Goal: Information Seeking & Learning: Understand process/instructions

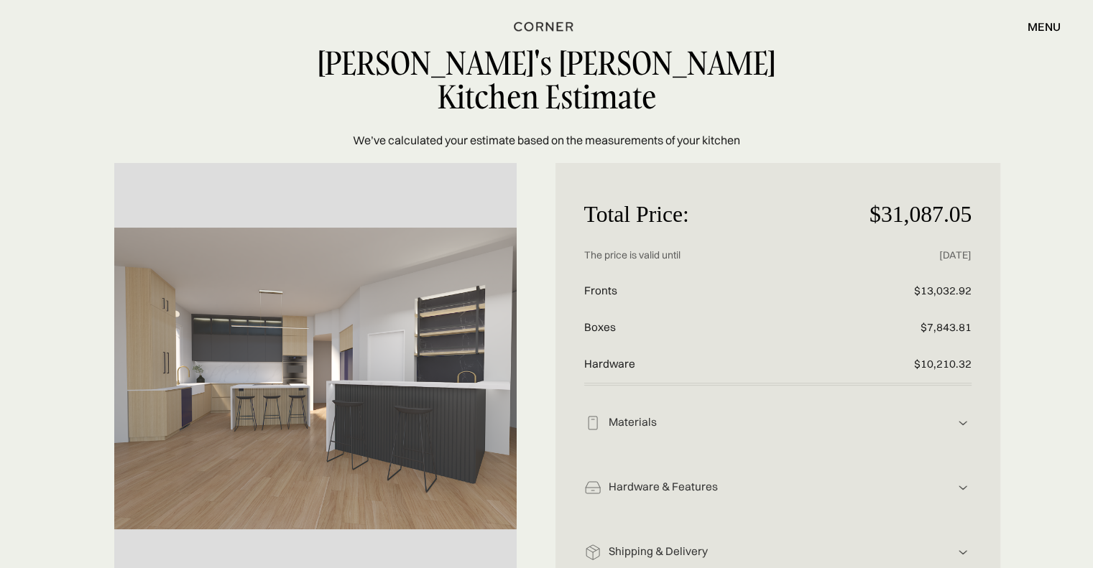
scroll to position [41, 0]
click at [502, 336] on div "1 of 1" at bounding box center [315, 377] width 402 height 431
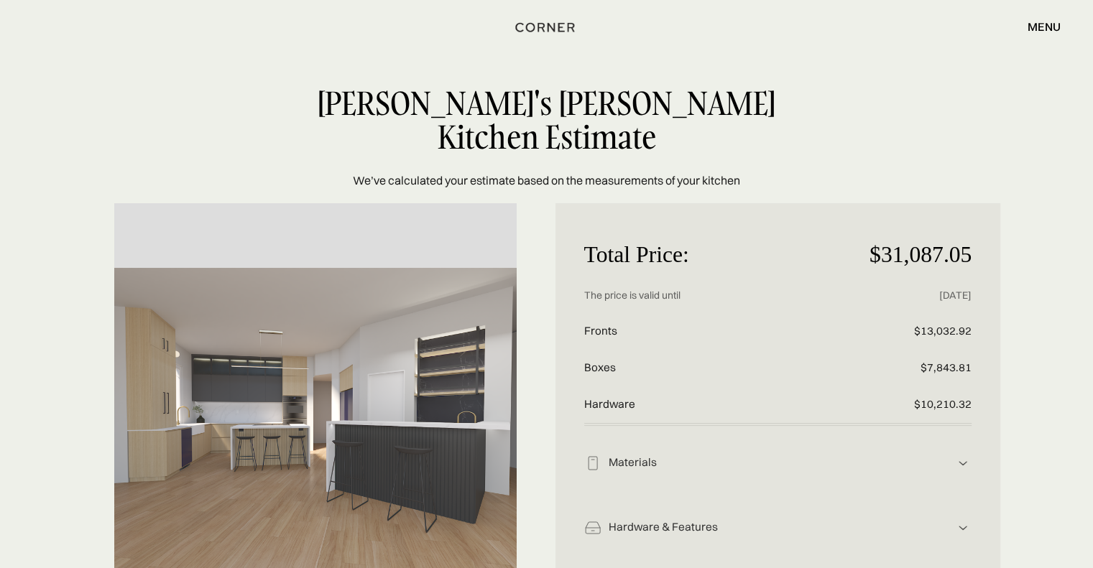
scroll to position [0, 0]
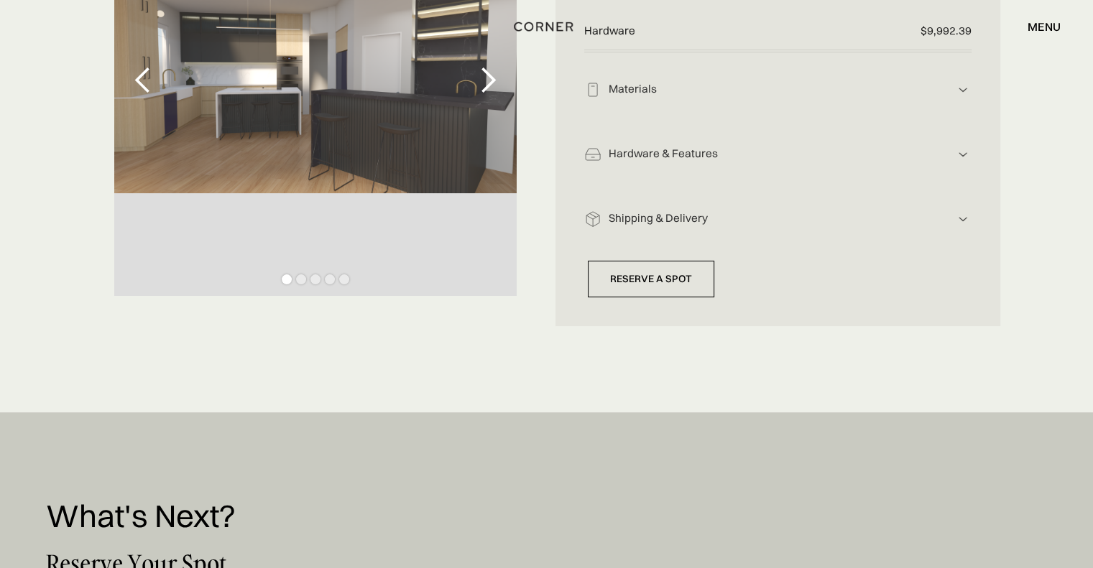
click at [783, 182] on div "Shipping & Delivery The price displayed includes all costs associated with ship…" at bounding box center [778, 214] width 388 height 65
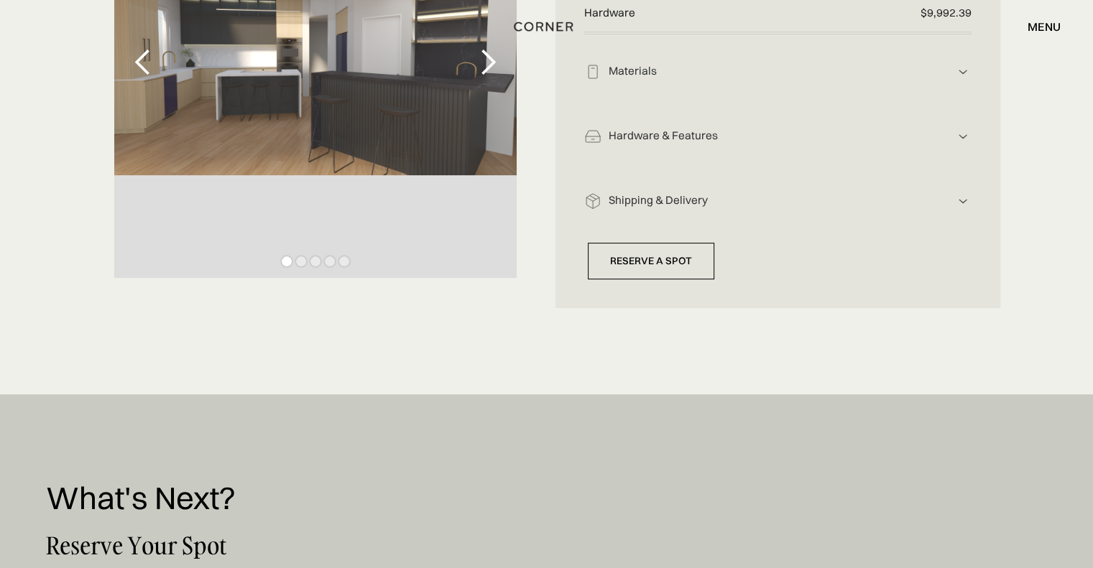
click at [743, 25] on div "menu close" at bounding box center [890, 26] width 339 height 24
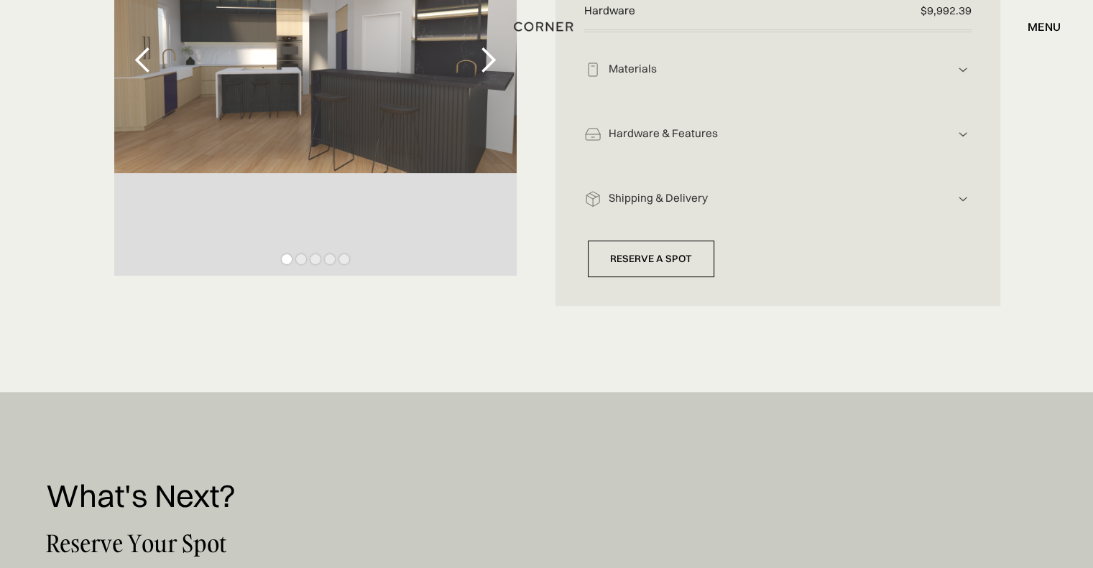
click at [721, 34] on div "menu close" at bounding box center [890, 26] width 339 height 24
click at [595, 40] on div "Shop Kitchens Shop Kitchens How it works How it works Projects Projects Inspira…" at bounding box center [546, 26] width 1093 height 53
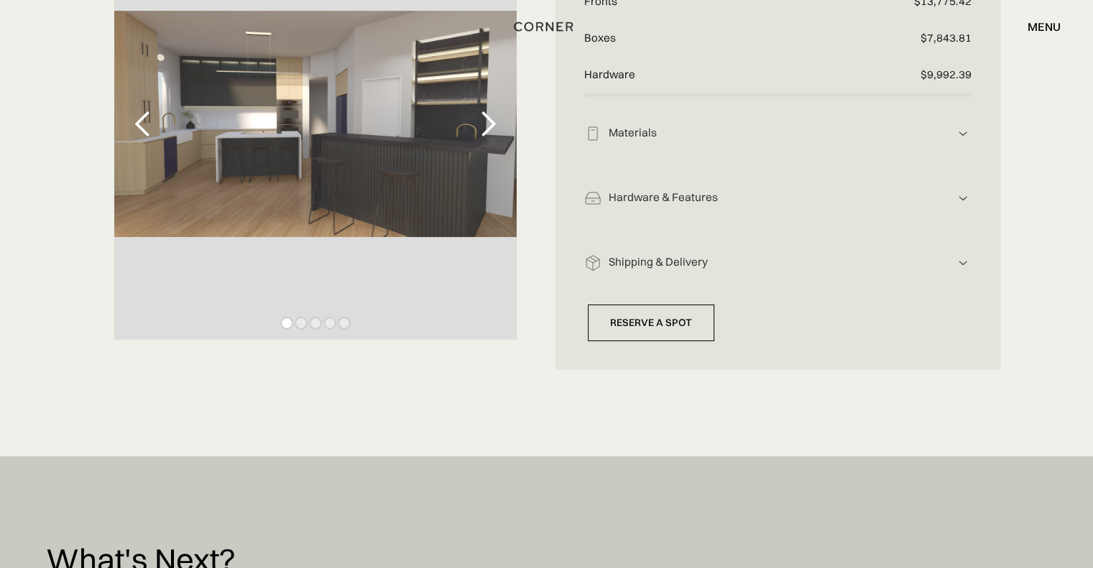
click at [960, 116] on div "Materials Wooden Fronts: Veneer Oak White XILO Tangential, ALPI Wooden Boxes: M…" at bounding box center [778, 128] width 388 height 65
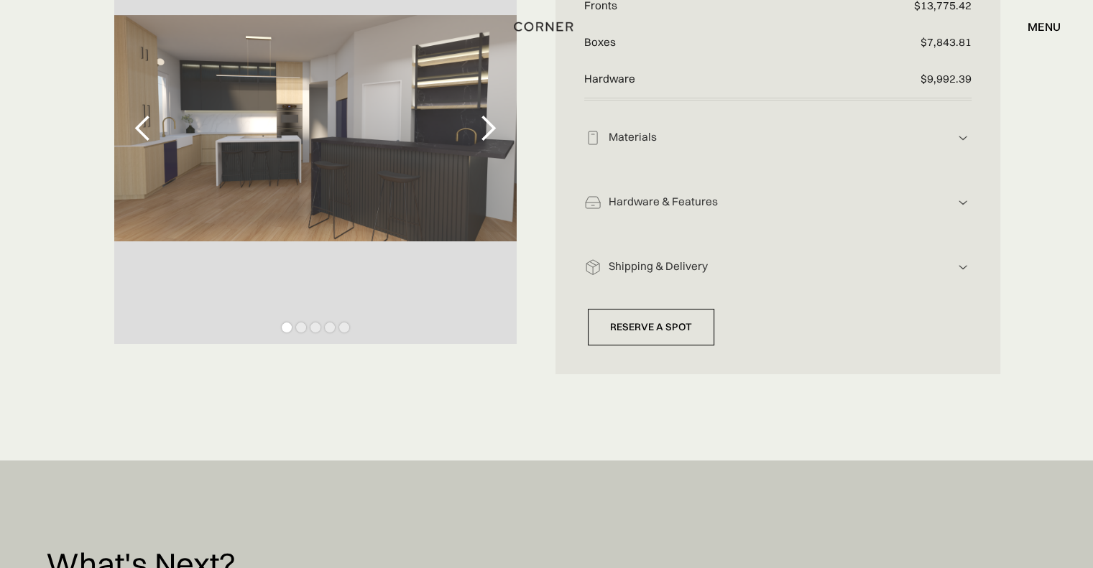
click at [964, 129] on img at bounding box center [962, 137] width 17 height 17
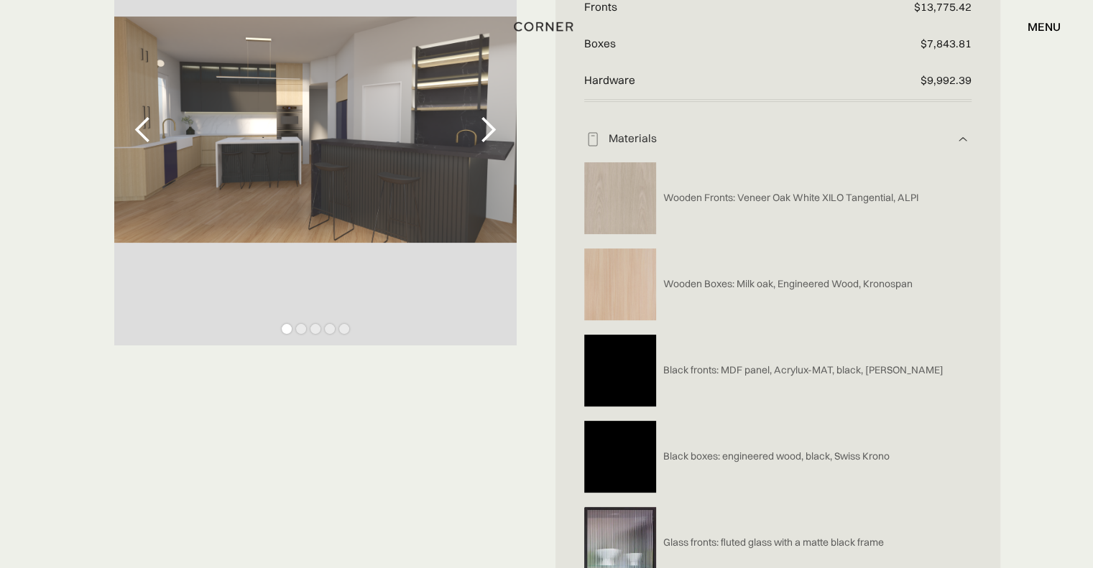
scroll to position [288, 0]
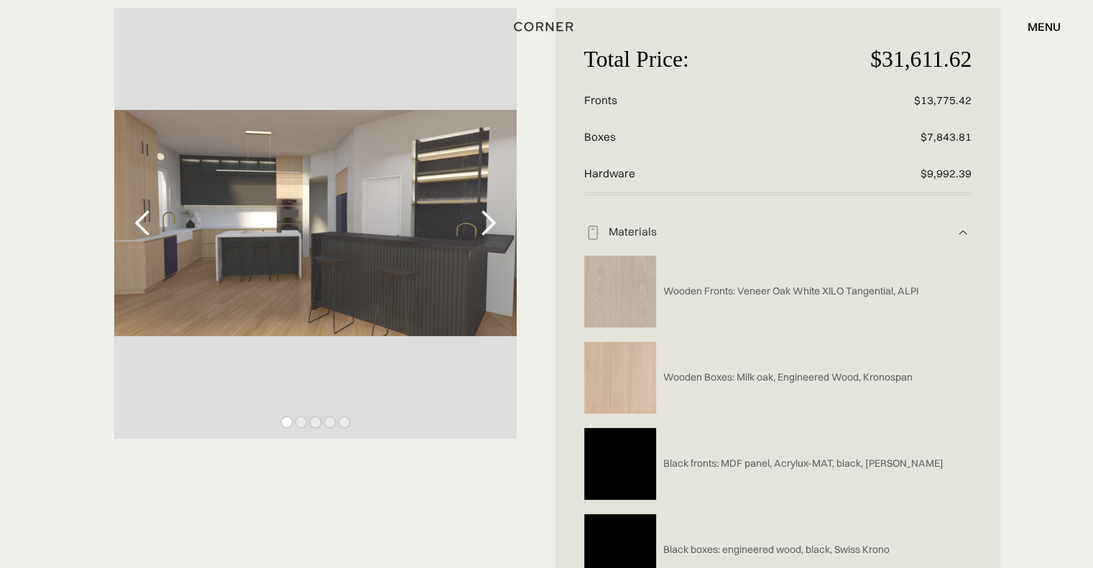
click at [476, 209] on div "next slide" at bounding box center [488, 223] width 29 height 29
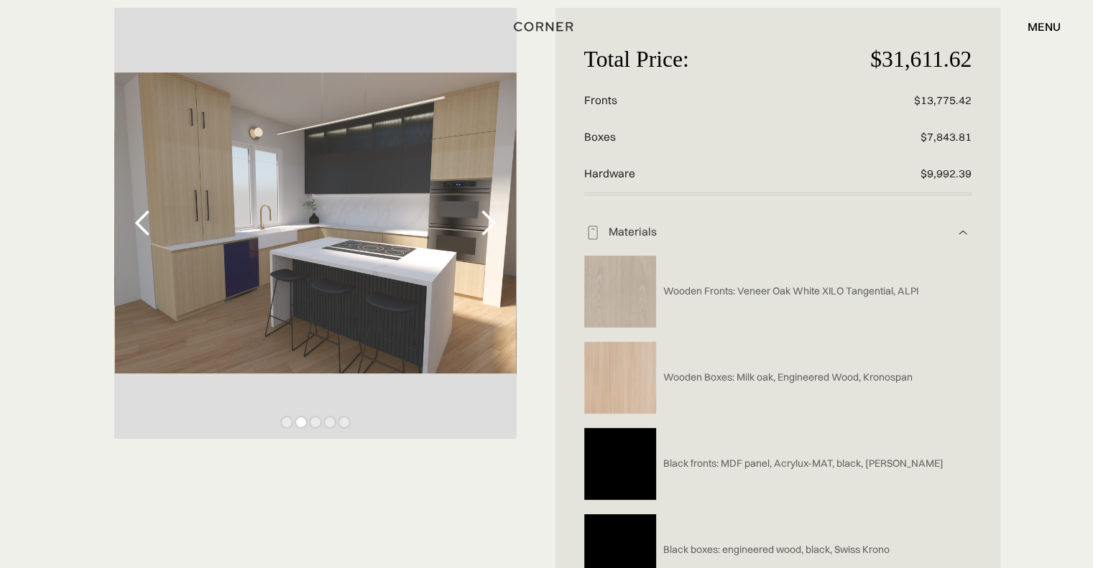
click at [477, 209] on div "next slide" at bounding box center [488, 223] width 29 height 29
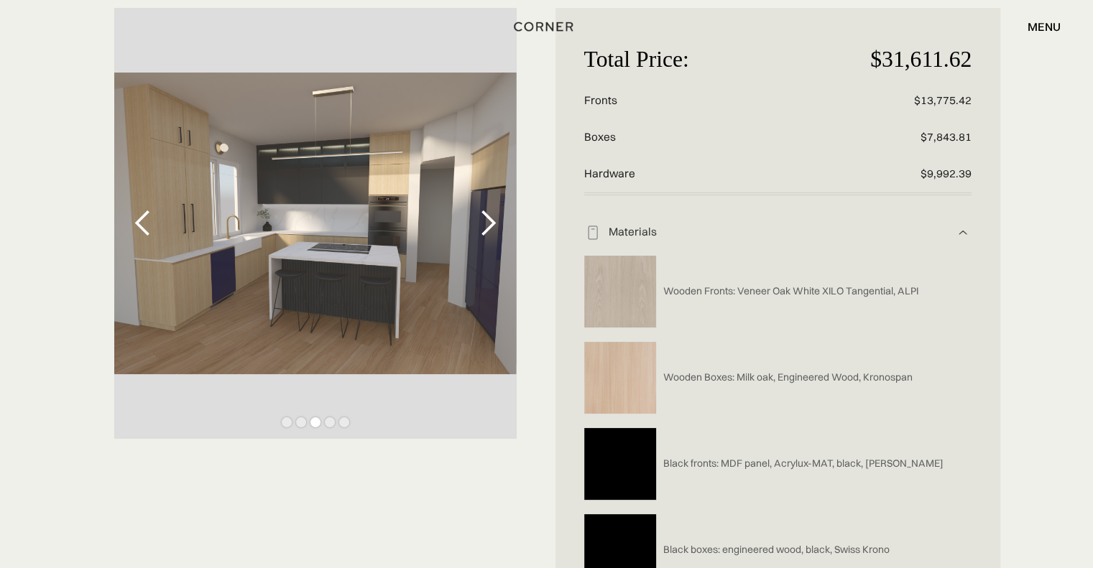
click at [478, 209] on div "next slide" at bounding box center [488, 223] width 29 height 29
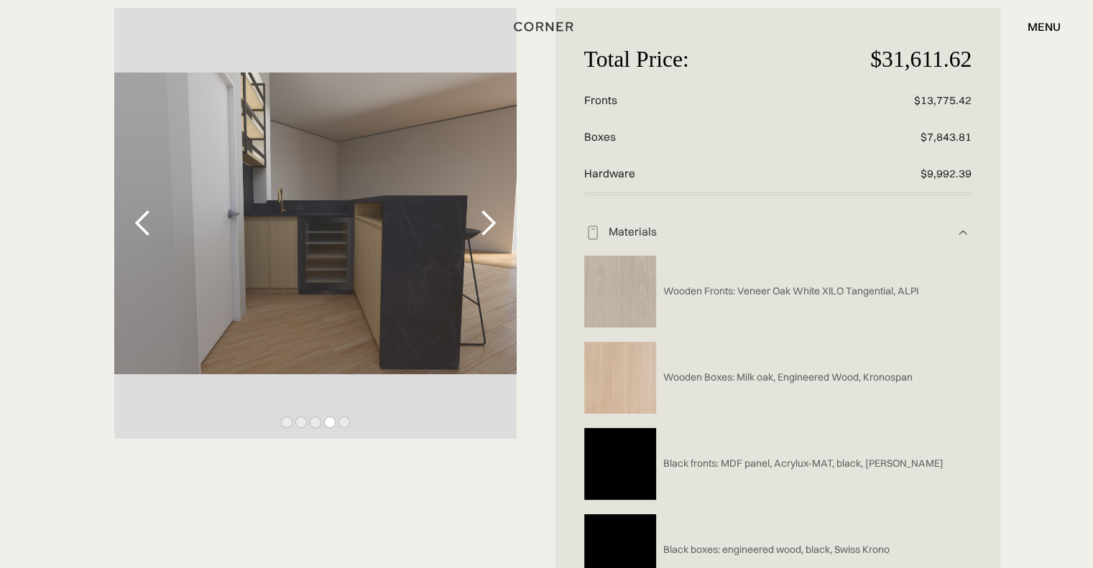
click at [480, 209] on div "next slide" at bounding box center [488, 223] width 29 height 29
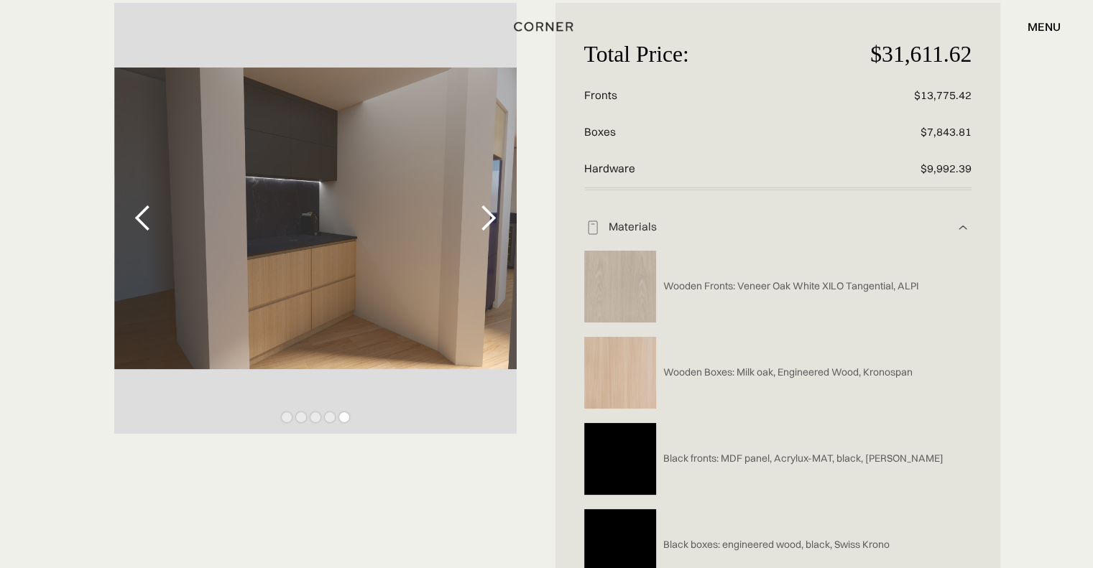
click at [486, 204] on div "next slide" at bounding box center [488, 218] width 29 height 29
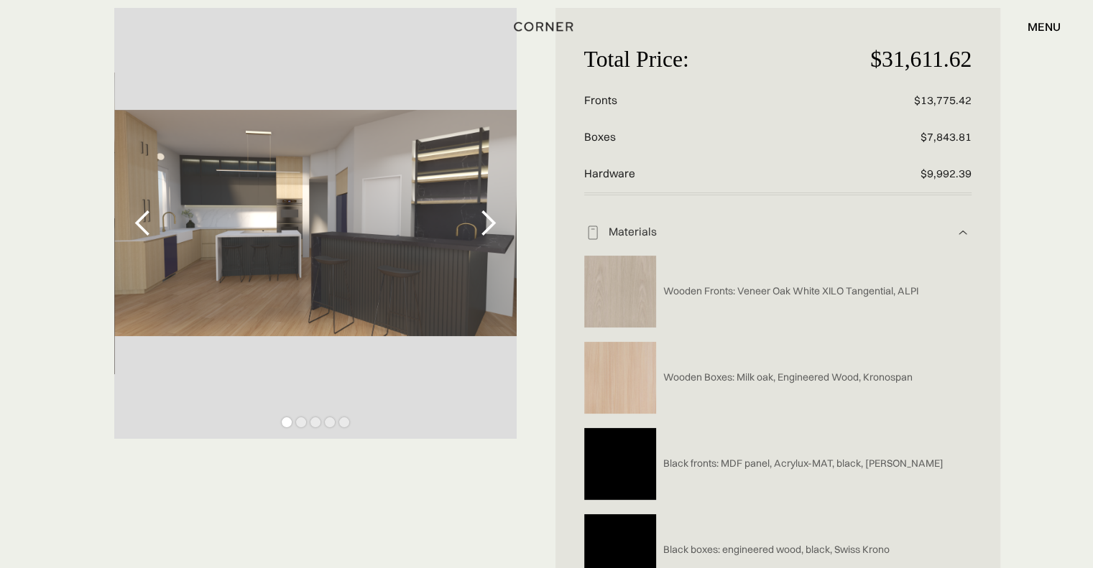
click at [495, 209] on div "next slide" at bounding box center [488, 223] width 29 height 29
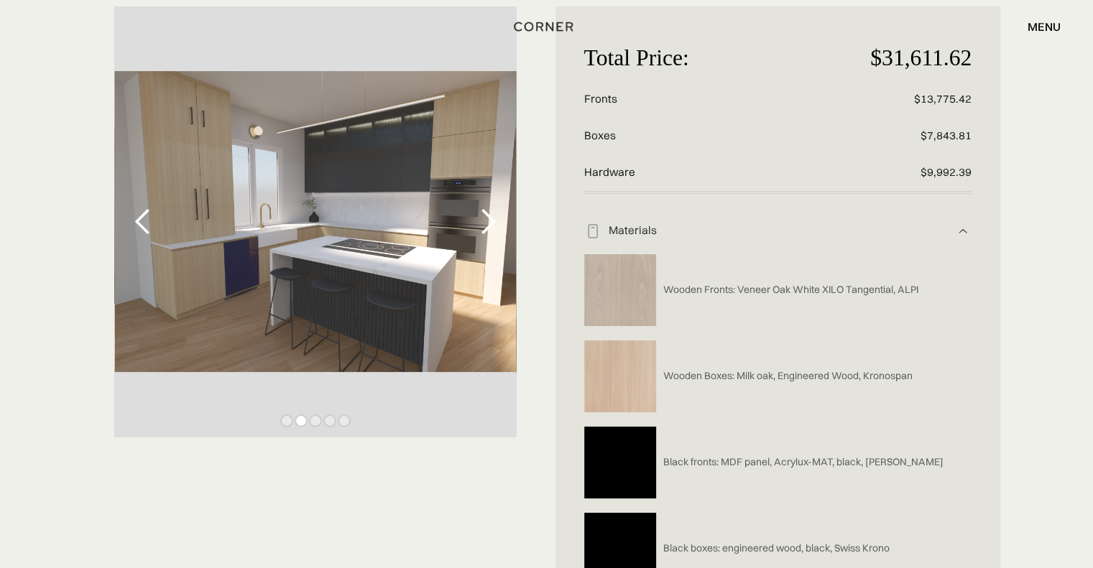
click at [503, 172] on div "next slide" at bounding box center [487, 221] width 57 height 431
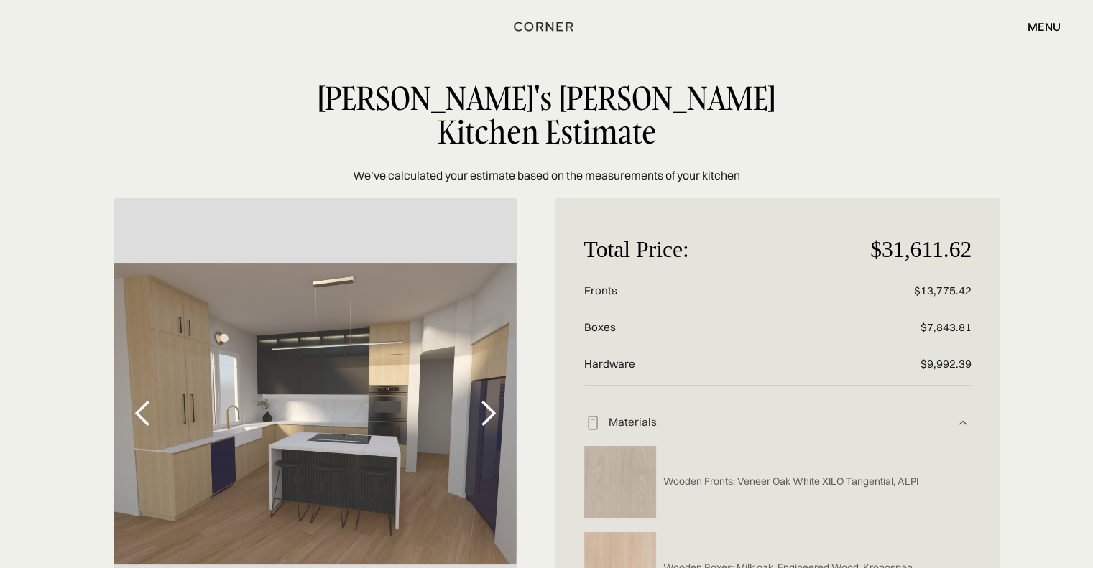
scroll to position [0, 0]
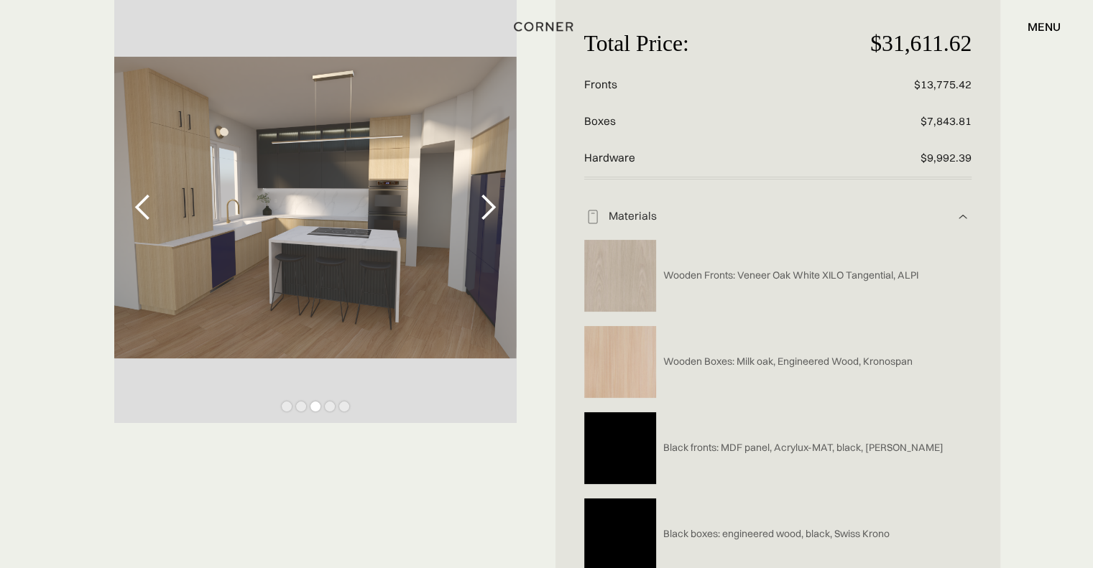
click at [486, 193] on div "next slide" at bounding box center [488, 207] width 29 height 29
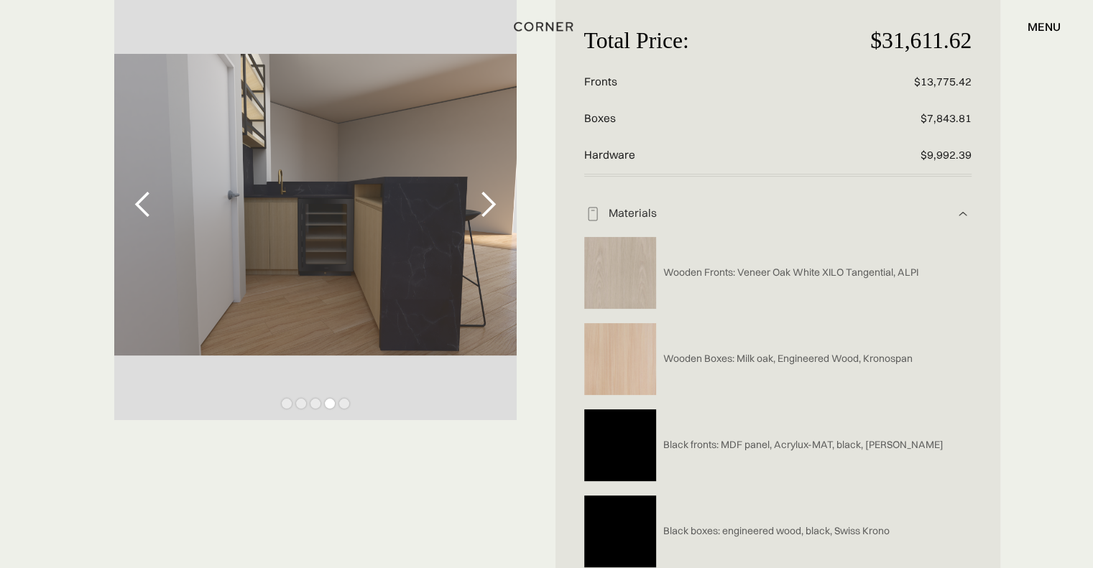
scroll to position [215, 0]
click at [487, 190] on div "next slide" at bounding box center [488, 204] width 29 height 29
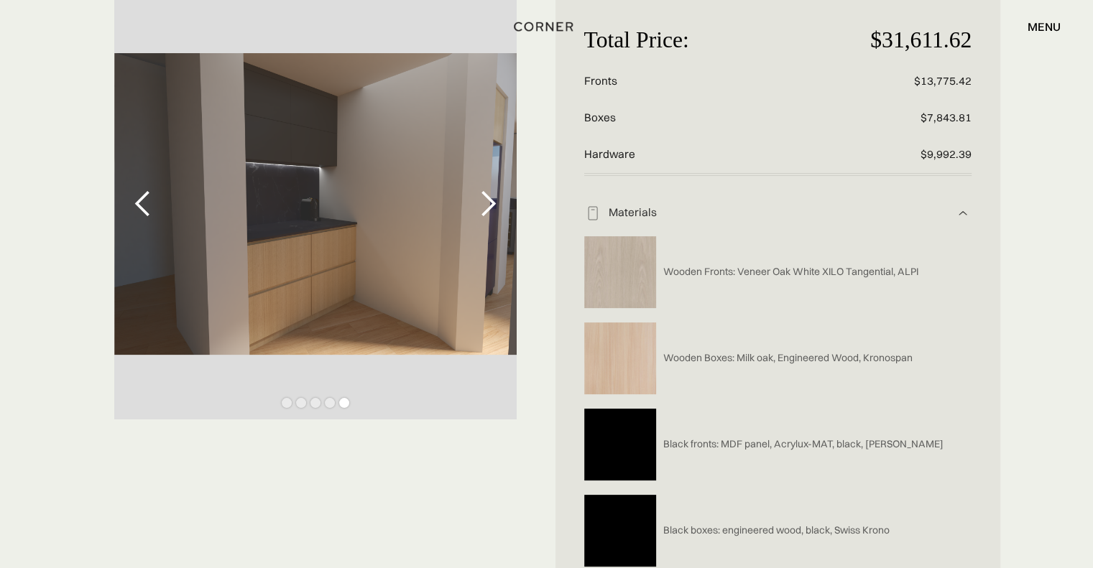
click at [487, 190] on div "next slide" at bounding box center [488, 204] width 29 height 29
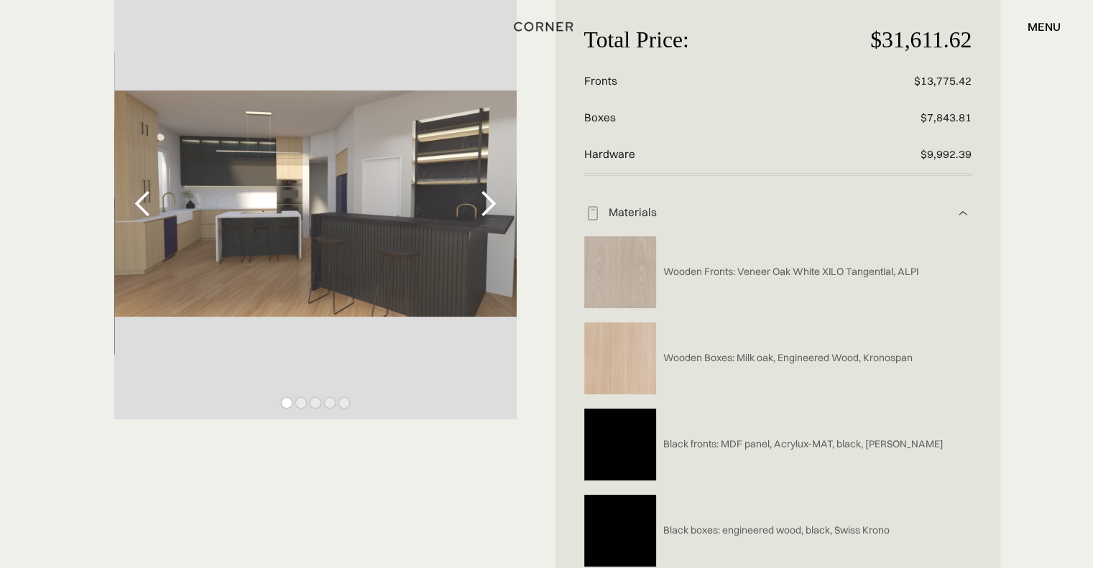
click at [487, 190] on div "next slide" at bounding box center [488, 204] width 29 height 29
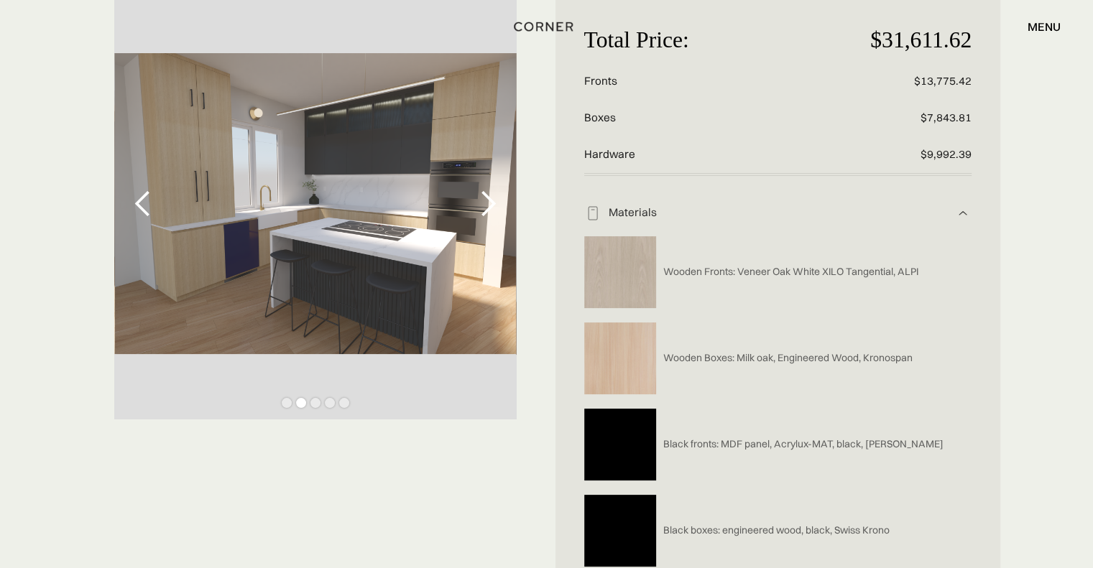
click at [487, 190] on div "next slide" at bounding box center [488, 204] width 29 height 29
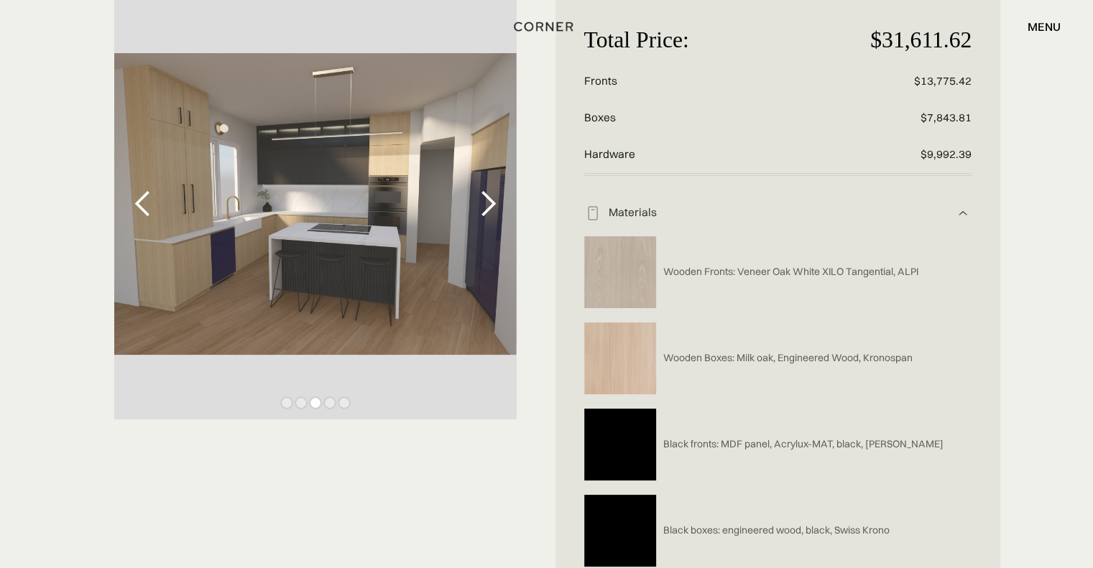
click at [487, 190] on div "next slide" at bounding box center [488, 204] width 29 height 29
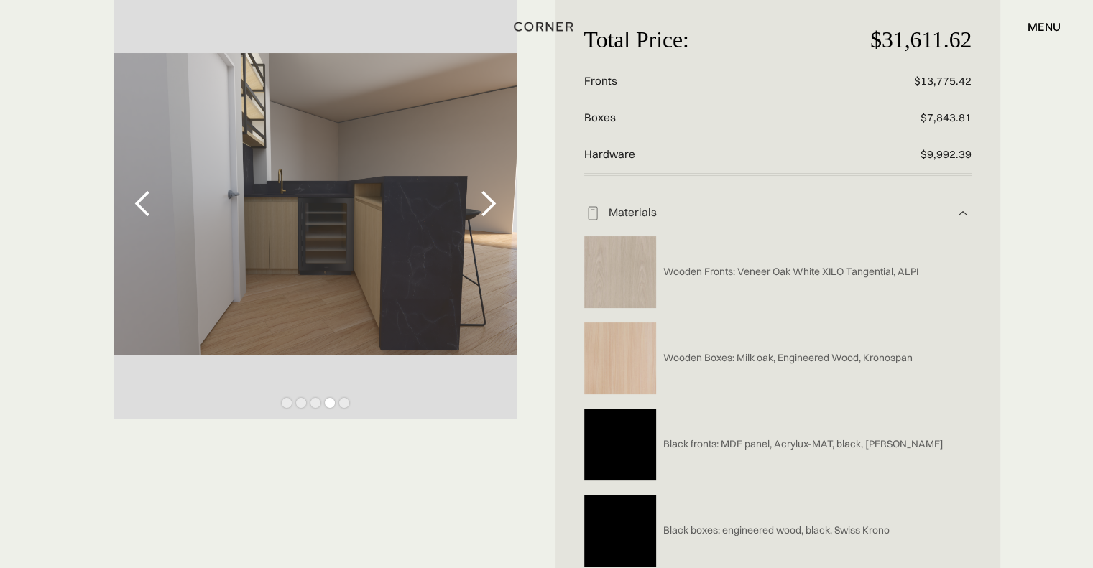
click at [487, 190] on div "next slide" at bounding box center [488, 204] width 29 height 29
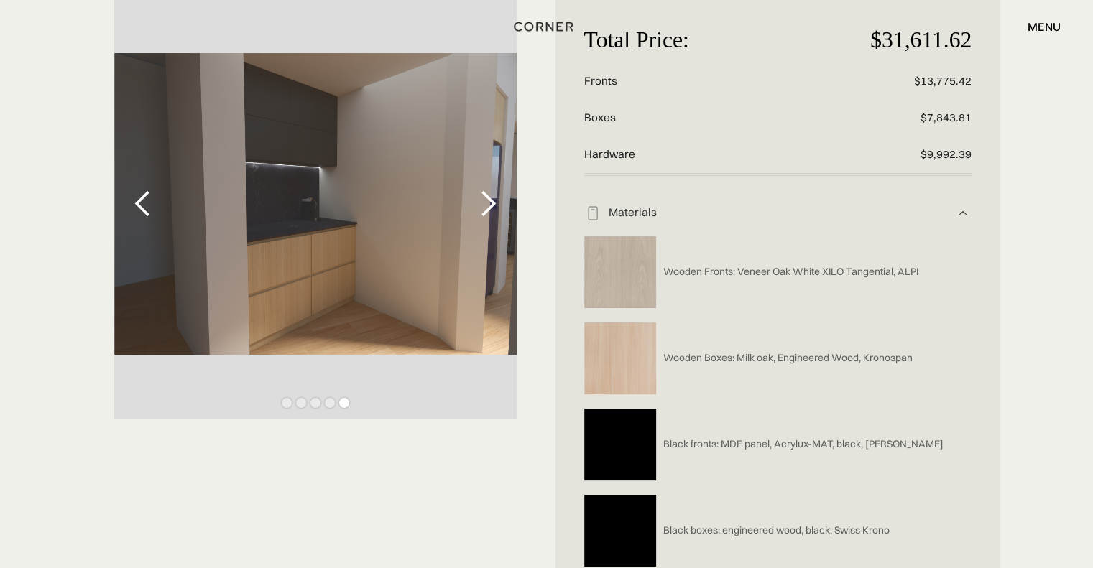
click at [487, 190] on div "next slide" at bounding box center [488, 204] width 29 height 29
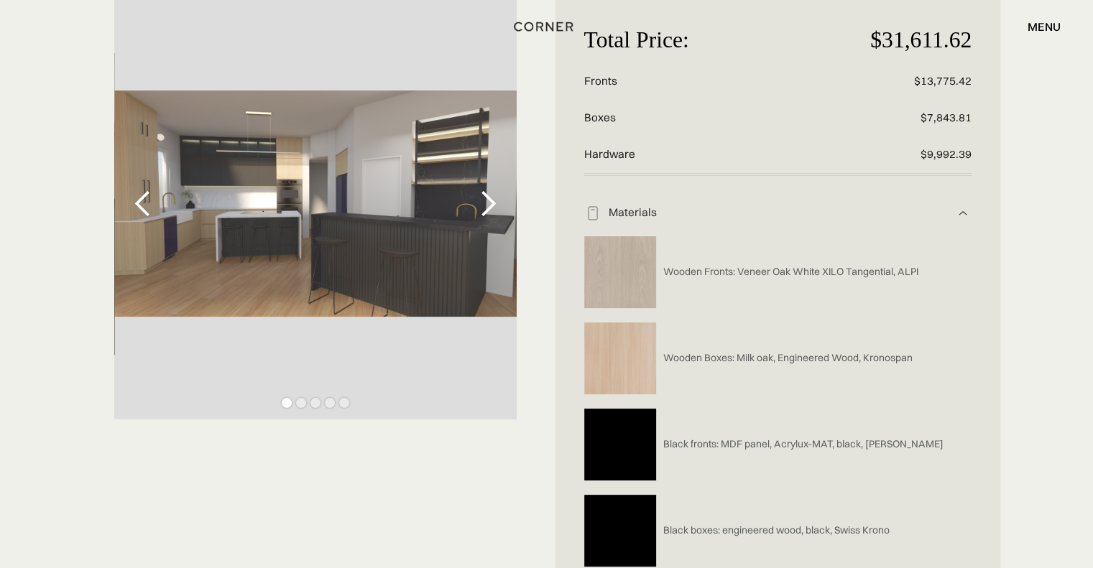
click at [487, 190] on div "next slide" at bounding box center [488, 204] width 29 height 29
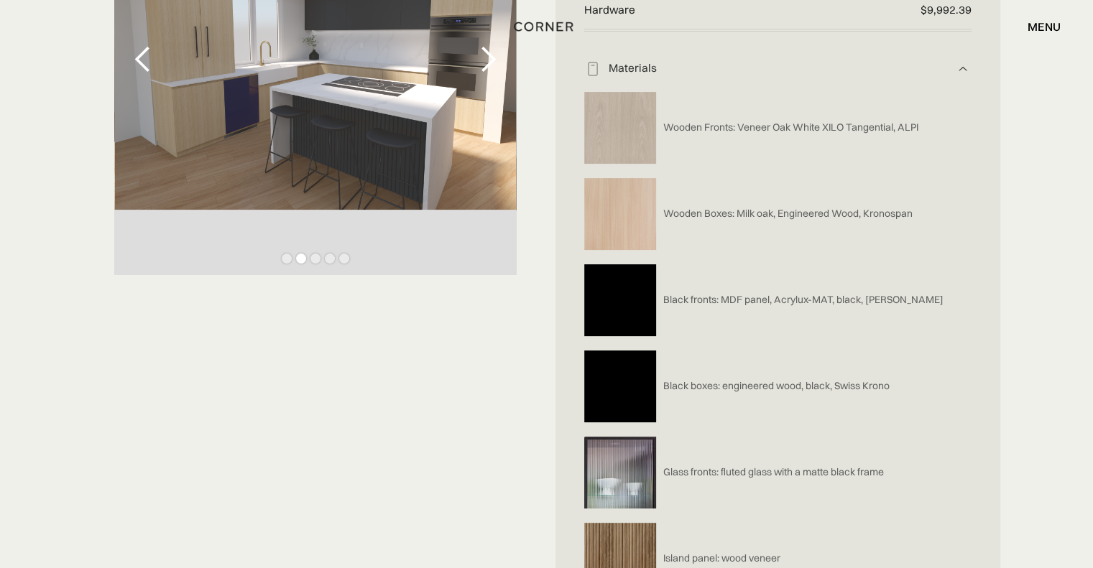
scroll to position [359, 0]
click at [489, 25] on div "Shop Kitchens Shop Kitchens How it works How it works Projects Projects Inspira…" at bounding box center [546, 26] width 1093 height 24
click at [485, 29] on div "Shop Kitchens Shop Kitchens How it works How it works Projects Projects Inspira…" at bounding box center [546, 26] width 1093 height 24
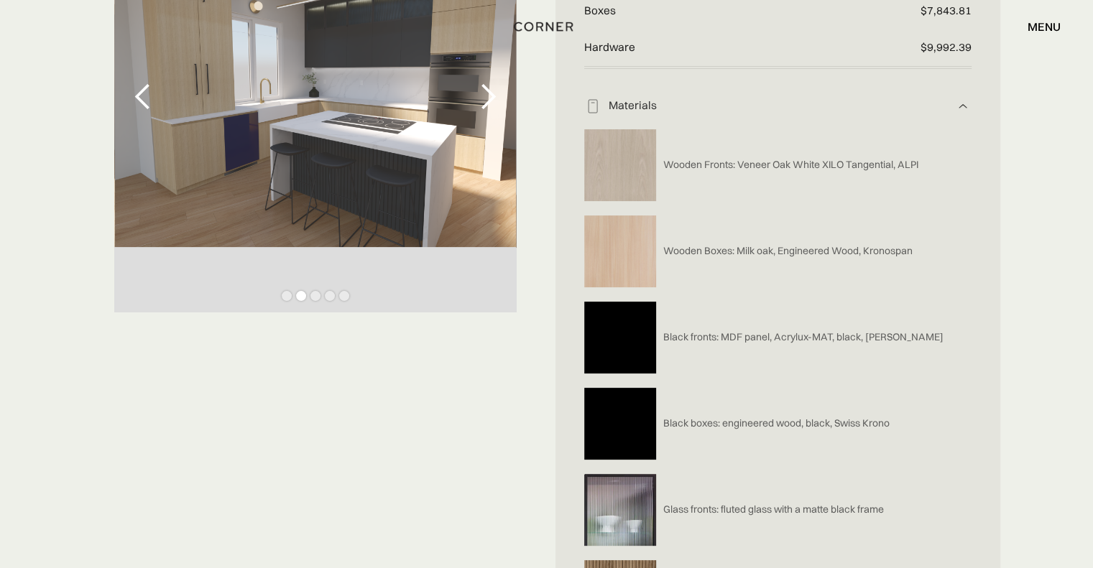
scroll to position [322, 0]
